Goal: Task Accomplishment & Management: Manage account settings

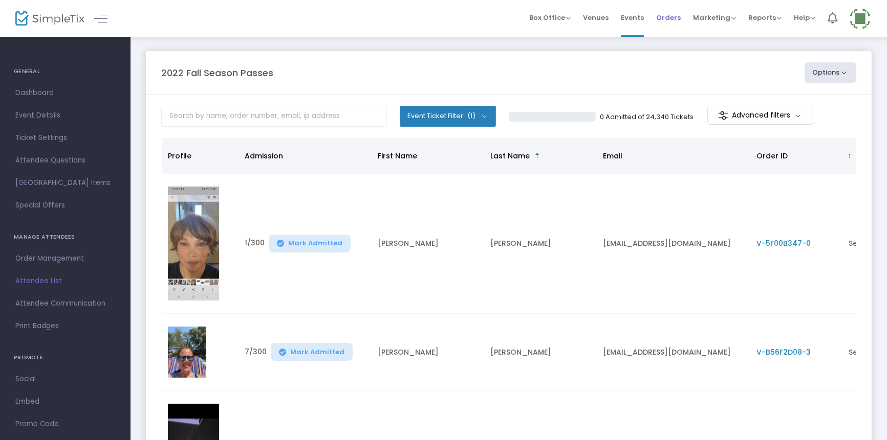
click at [674, 17] on span "Orders" at bounding box center [668, 18] width 25 height 26
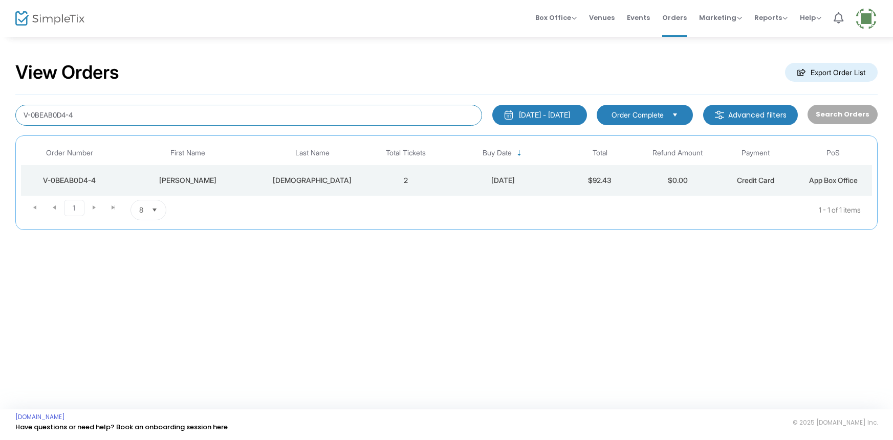
drag, startPoint x: 87, startPoint y: 115, endPoint x: 3, endPoint y: 143, distance: 89.0
click at [8, 138] on div "View Orders Export Order List V-0BEAB0D4-4 [DATE] - [DATE] Last 30 Days [DATE] …" at bounding box center [446, 151] width 893 height 230
type input "[PERSON_NAME]"
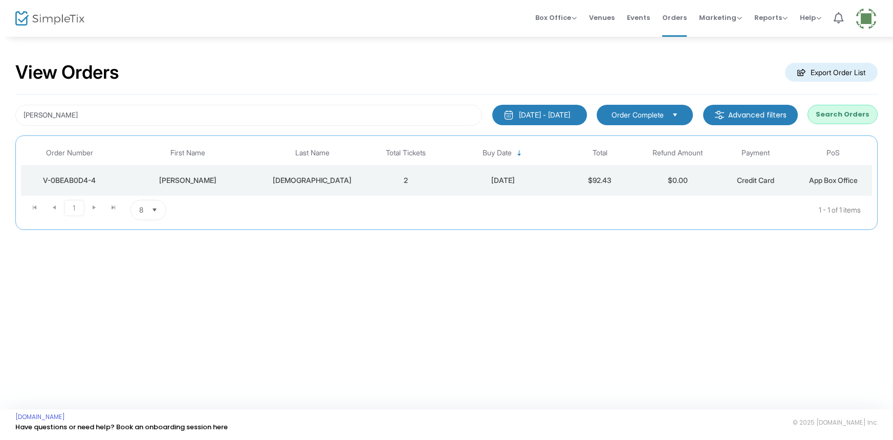
click at [839, 115] on button "Search Orders" at bounding box center [842, 114] width 70 height 19
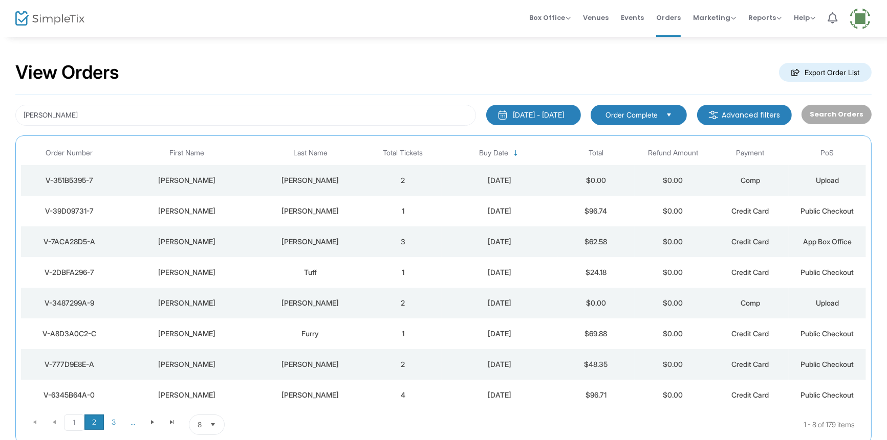
click at [93, 419] on span "2" at bounding box center [93, 422] width 19 height 15
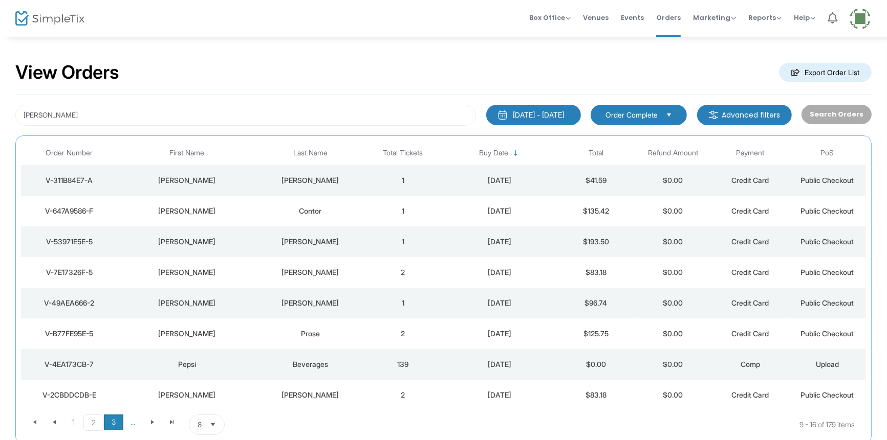
click at [110, 424] on span "3" at bounding box center [113, 422] width 19 height 15
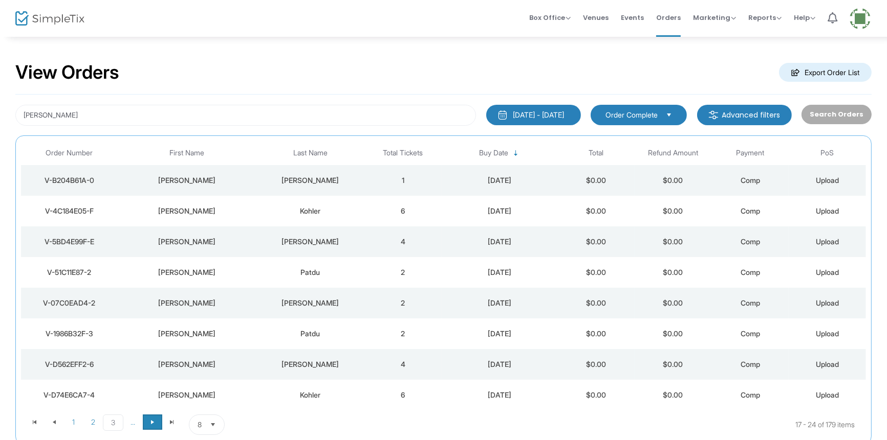
click at [151, 419] on span "Go to the next page" at bounding box center [152, 422] width 8 height 8
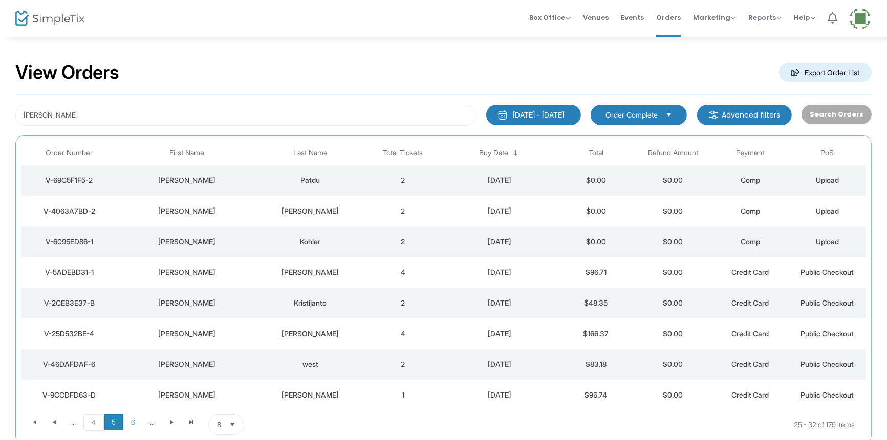
click at [107, 421] on span "5" at bounding box center [113, 422] width 19 height 15
click at [132, 425] on span "6" at bounding box center [132, 422] width 19 height 15
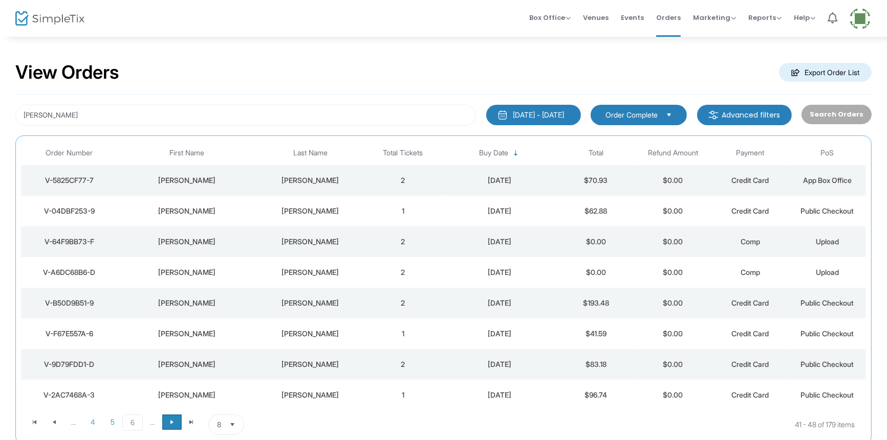
click at [166, 421] on span at bounding box center [171, 422] width 19 height 15
click at [116, 421] on span "8" at bounding box center [113, 422] width 19 height 15
click at [135, 421] on span "9" at bounding box center [132, 422] width 19 height 15
click at [168, 418] on span "Go to the next page" at bounding box center [172, 422] width 8 height 8
click at [113, 418] on span "11" at bounding box center [113, 422] width 19 height 15
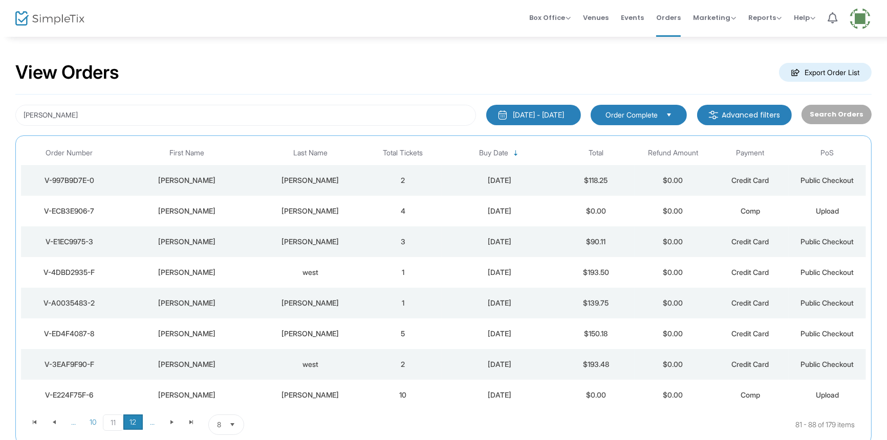
click at [133, 423] on span "12" at bounding box center [132, 422] width 19 height 15
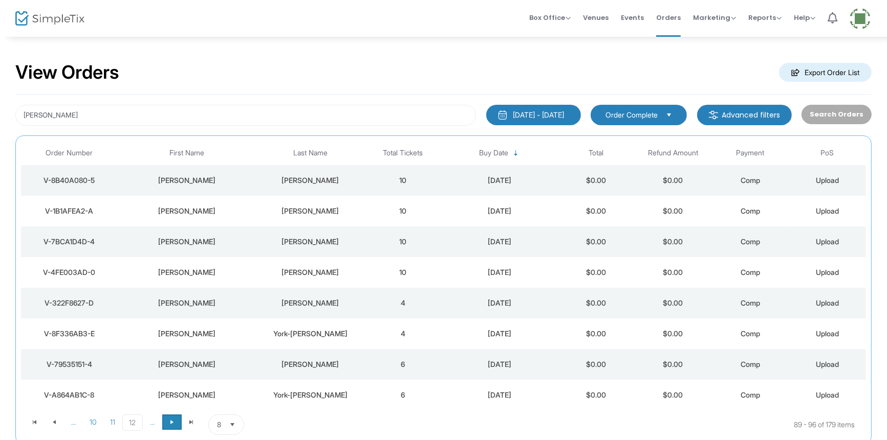
click at [168, 418] on span "Go to the next page" at bounding box center [172, 422] width 8 height 8
click at [113, 422] on span "14" at bounding box center [113, 422] width 19 height 15
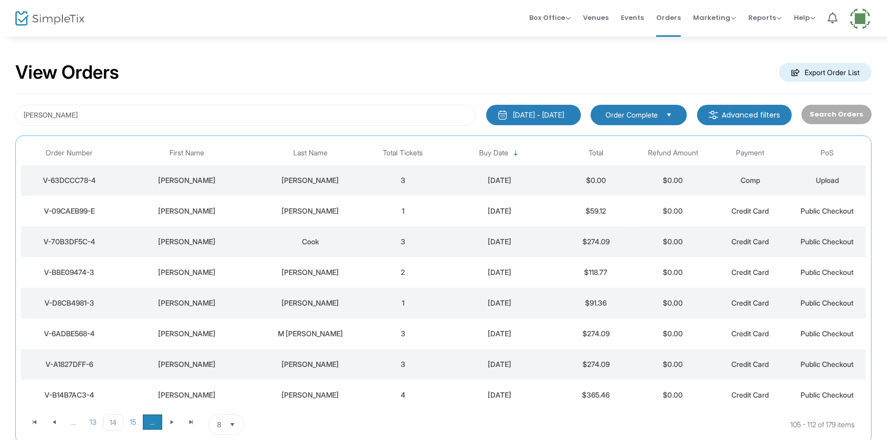
click at [143, 416] on span "..." at bounding box center [152, 422] width 19 height 15
click at [168, 417] on span at bounding box center [171, 422] width 19 height 15
click at [112, 417] on span "17" at bounding box center [113, 423] width 20 height 16
click at [134, 426] on span "18" at bounding box center [132, 422] width 19 height 15
click at [168, 424] on span "Go to the next page" at bounding box center [172, 422] width 8 height 8
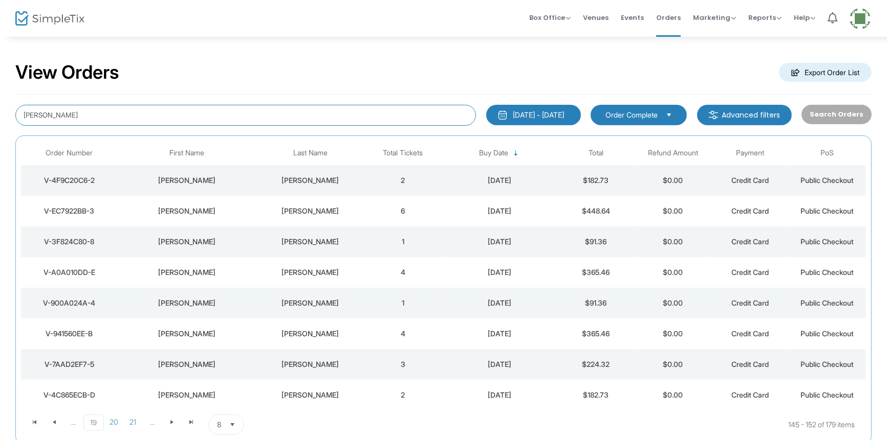
drag, startPoint x: 44, startPoint y: 117, endPoint x: 233, endPoint y: 3, distance: 220.6
click at [7, 129] on div "View Orders Export Order List [PERSON_NAME] [DATE] - [DATE] Last 30 Days [DATE]…" at bounding box center [443, 258] width 887 height 445
type input "[PERSON_NAME]"
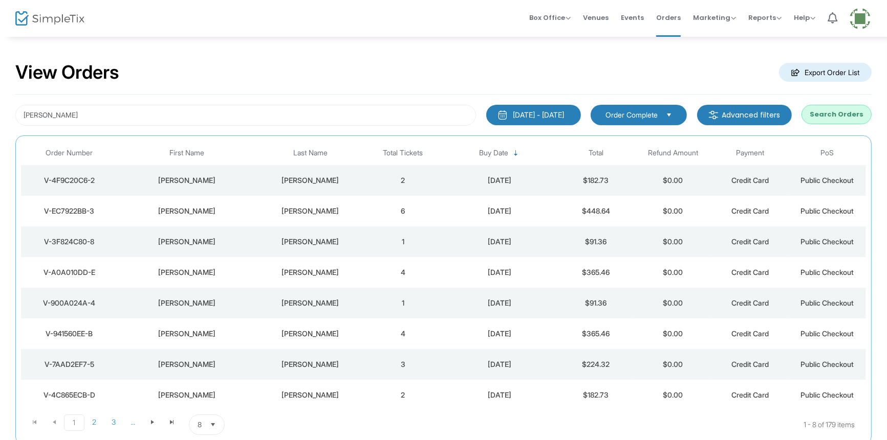
click at [830, 113] on button "Search Orders" at bounding box center [836, 114] width 70 height 19
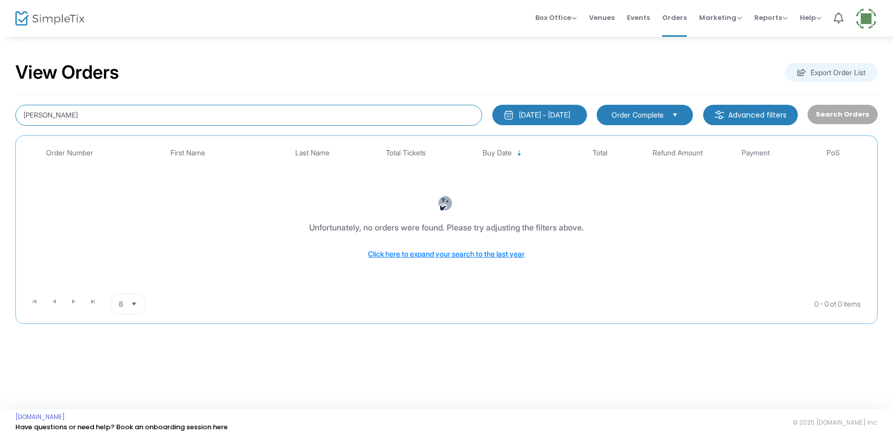
drag, startPoint x: 62, startPoint y: 114, endPoint x: 6, endPoint y: 135, distance: 59.8
click at [8, 134] on div "View Orders Export Order List [PERSON_NAME] [DATE] - [DATE] Last 30 Days [DATE]…" at bounding box center [446, 198] width 893 height 324
